Goal: Transaction & Acquisition: Purchase product/service

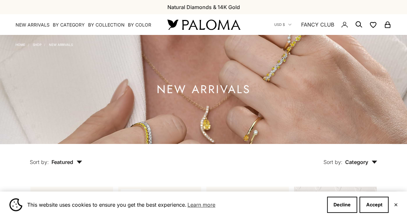
click at [137, 22] on summary "By Color" at bounding box center [139, 25] width 23 height 6
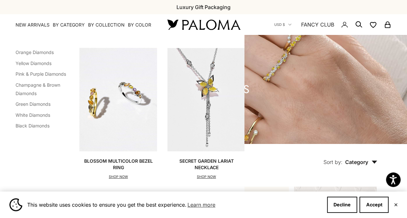
click at [48, 85] on link "Champagne & Brown Diamonds" at bounding box center [38, 89] width 45 height 14
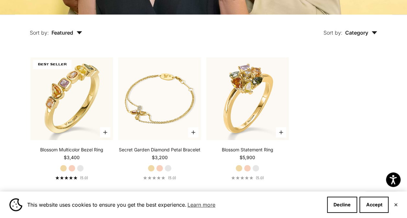
scroll to position [132, 0]
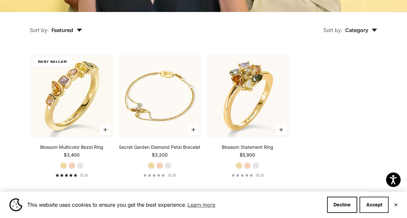
click at [374, 206] on button "Accept" at bounding box center [373, 205] width 29 height 16
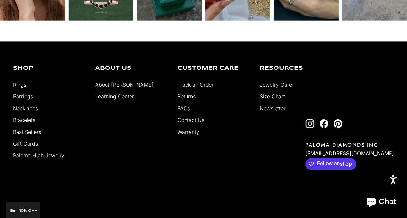
scroll to position [426, 0]
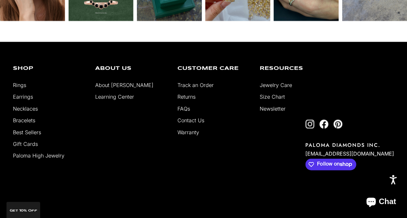
click at [30, 109] on link "Necklaces" at bounding box center [25, 109] width 25 height 6
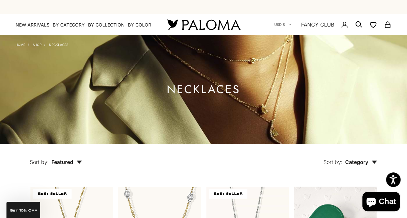
click at [71, 25] on summary "By Category" at bounding box center [69, 25] width 32 height 6
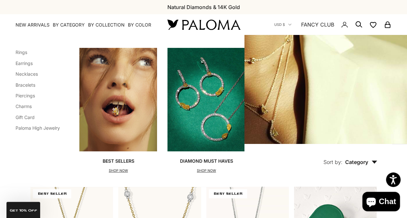
click at [24, 51] on link "Rings" at bounding box center [22, 53] width 12 height 6
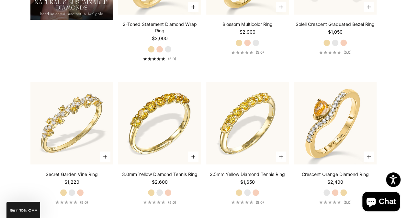
scroll to position [557, 0]
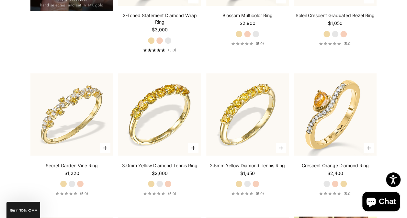
click at [248, 184] on label "White Gold" at bounding box center [247, 183] width 7 height 7
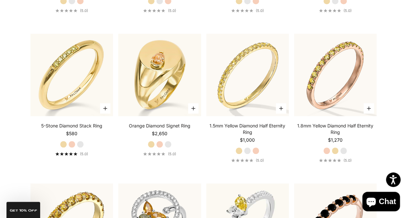
scroll to position [1471, 0]
